Goal: Entertainment & Leisure: Consume media (video, audio)

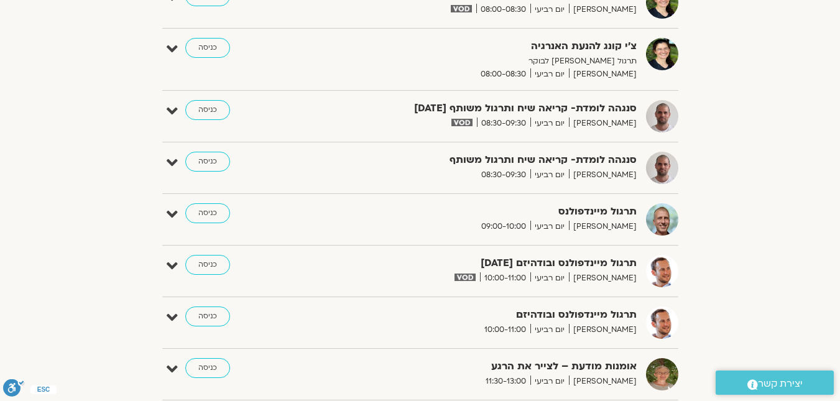
scroll to position [353, 0]
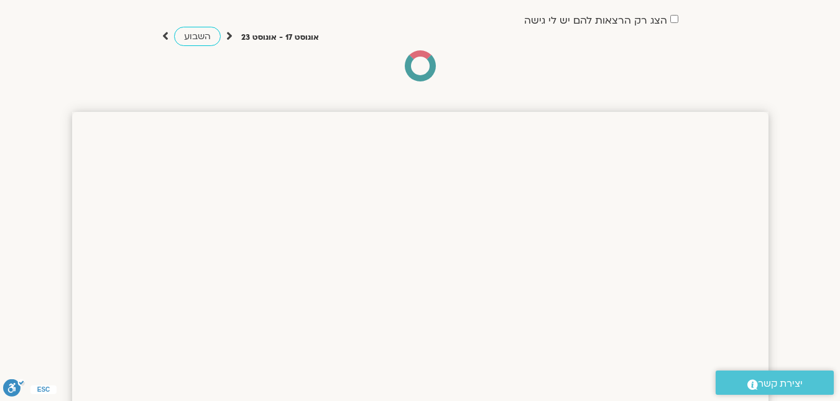
scroll to position [73, 0]
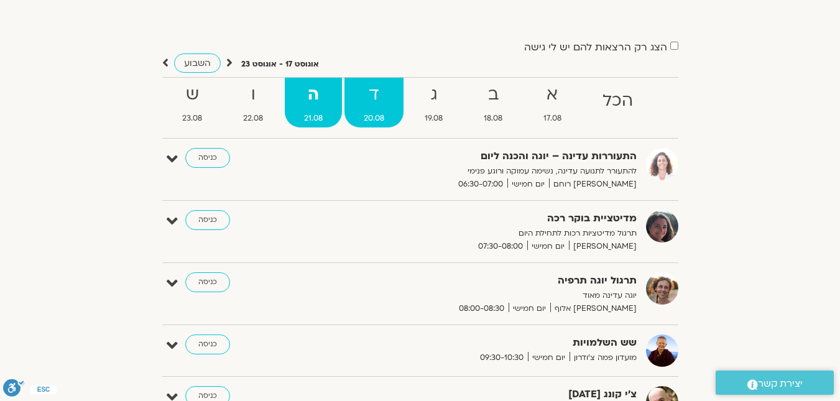
click at [365, 121] on span "20.08" at bounding box center [373, 118] width 59 height 13
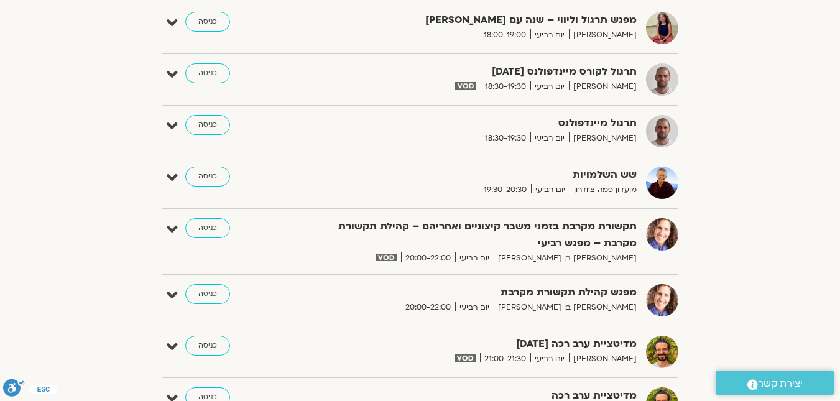
scroll to position [1255, 0]
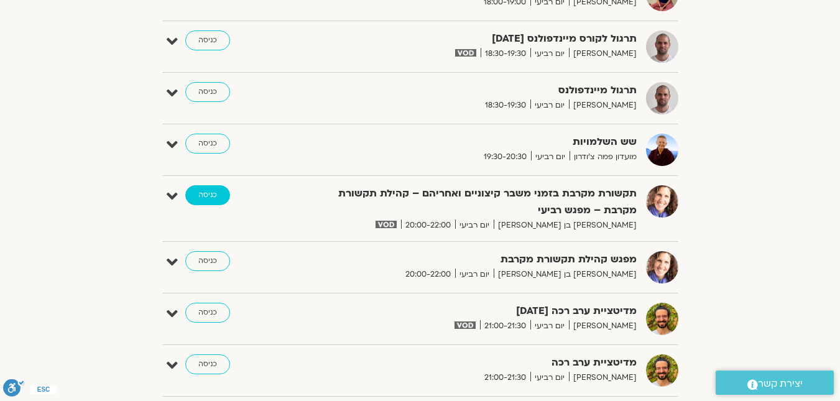
click at [210, 197] on link "כניסה" at bounding box center [207, 195] width 45 height 20
